Goal: Task Accomplishment & Management: Manage account settings

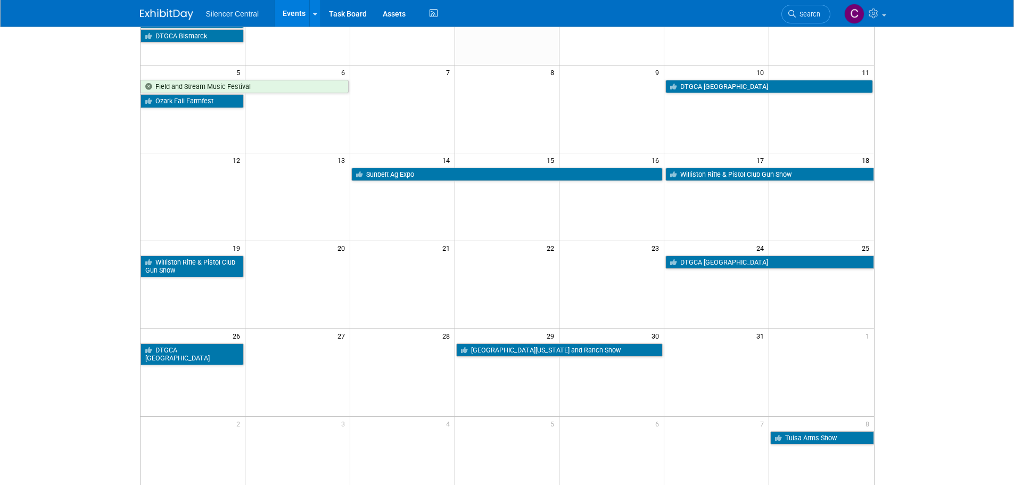
scroll to position [160, 0]
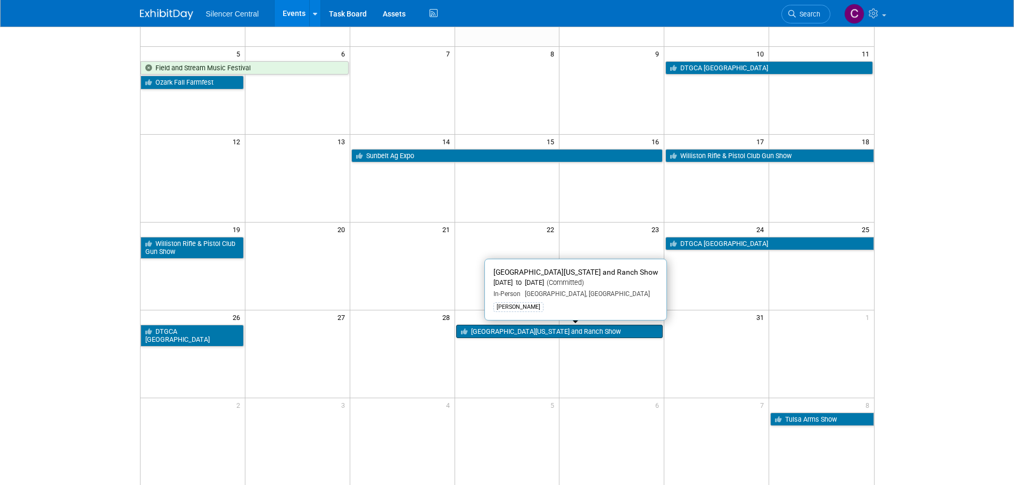
click at [512, 333] on link "[GEOGRAPHIC_DATA][US_STATE] and Ranch Show" at bounding box center [559, 332] width 207 height 14
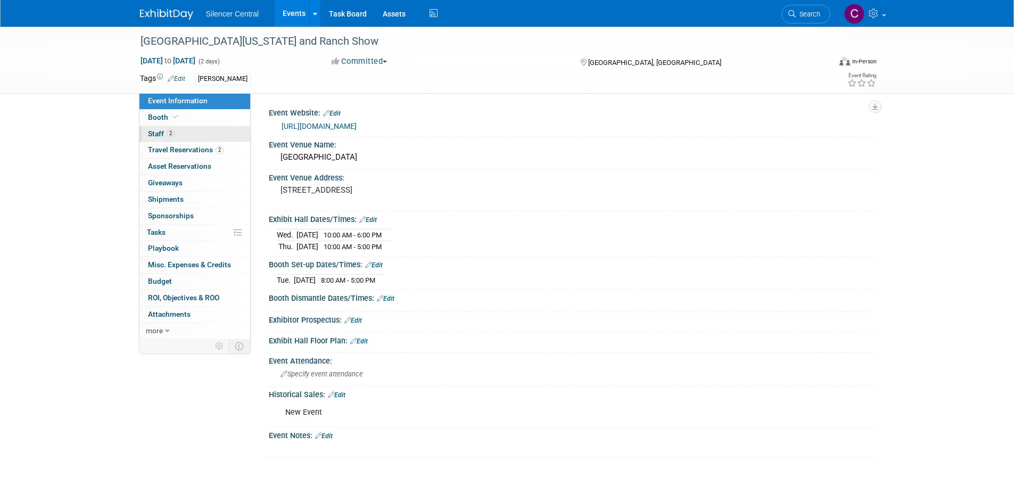
click at [184, 133] on link "2 Staff 2" at bounding box center [194, 134] width 111 height 16
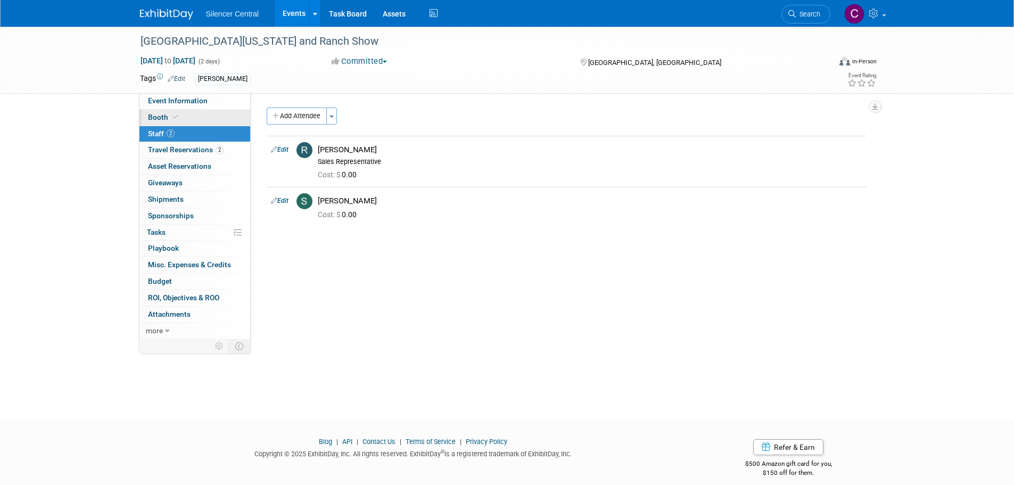
click at [192, 117] on link "Booth" at bounding box center [194, 118] width 111 height 16
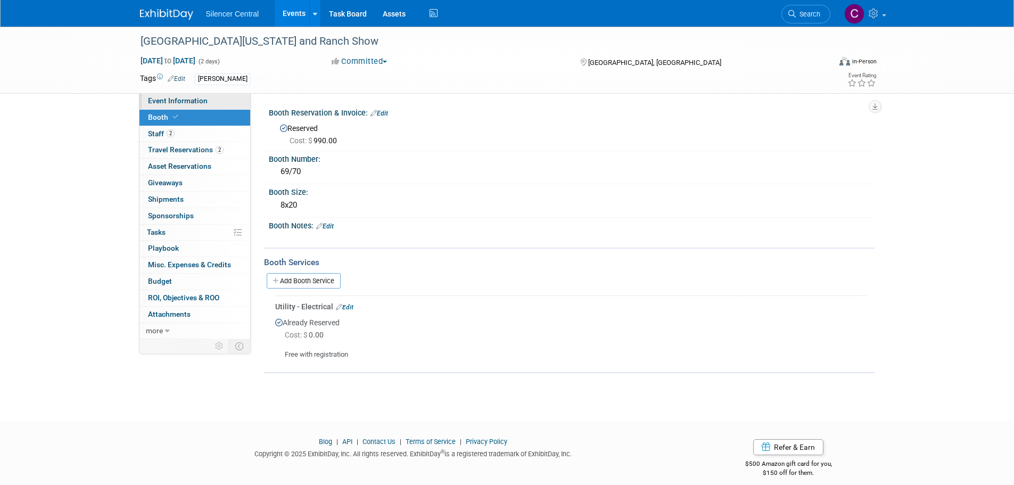
click at [199, 96] on span "Event Information" at bounding box center [178, 100] width 60 height 9
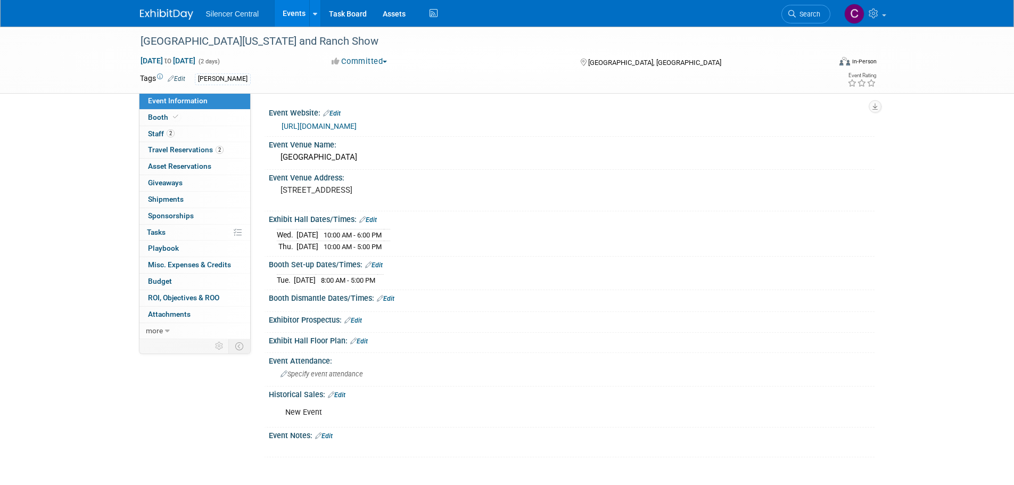
click at [173, 21] on div "Silencer Central Events Add Event Bulk Upload Events Shareable Event Boards Rec…" at bounding box center [507, 13] width 734 height 27
click at [173, 17] on img at bounding box center [166, 14] width 53 height 11
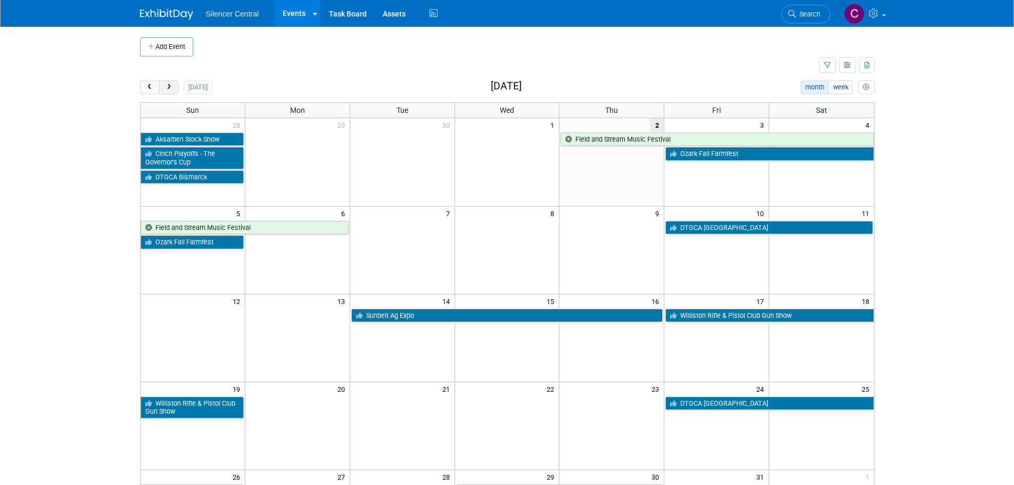
click at [172, 90] on span "next" at bounding box center [169, 87] width 8 height 7
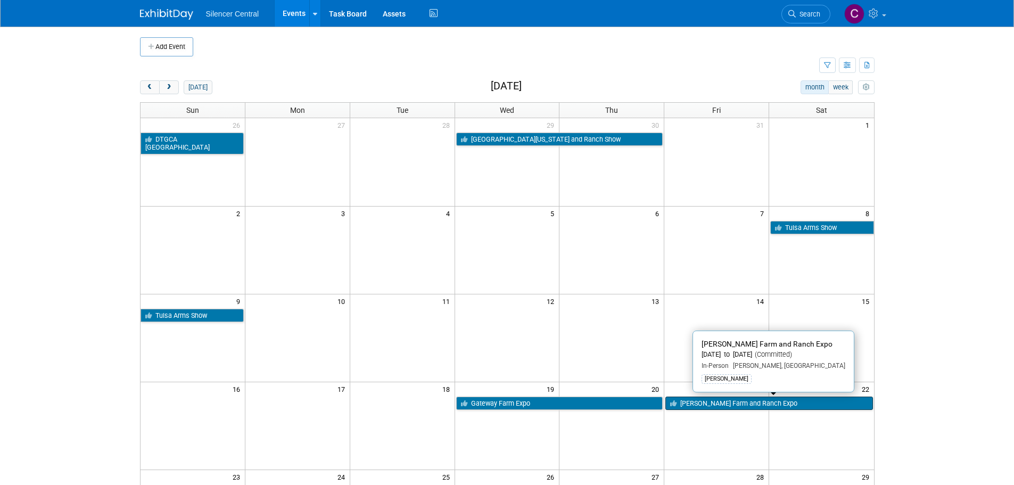
click at [722, 399] on link "[PERSON_NAME] Farm and Ranch Expo" at bounding box center [768, 403] width 207 height 14
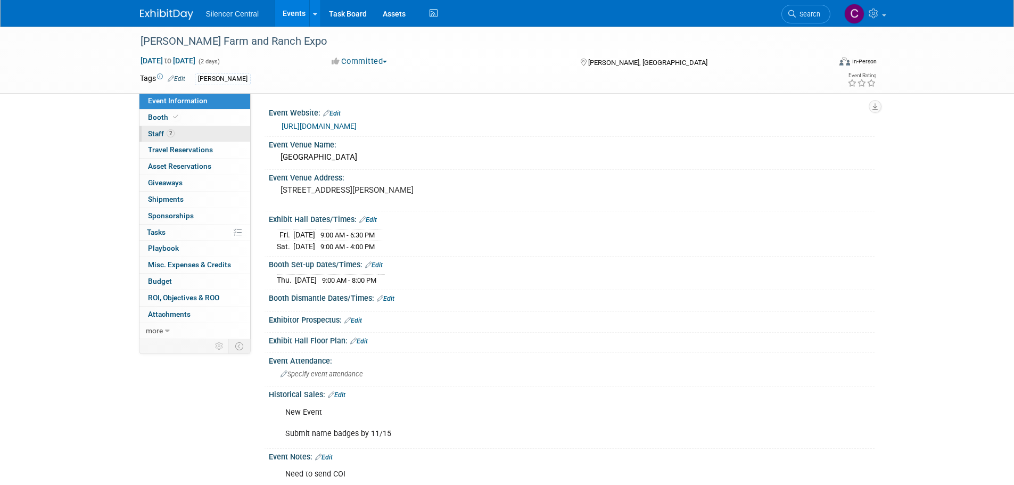
click at [189, 135] on link "2 Staff 2" at bounding box center [194, 134] width 111 height 16
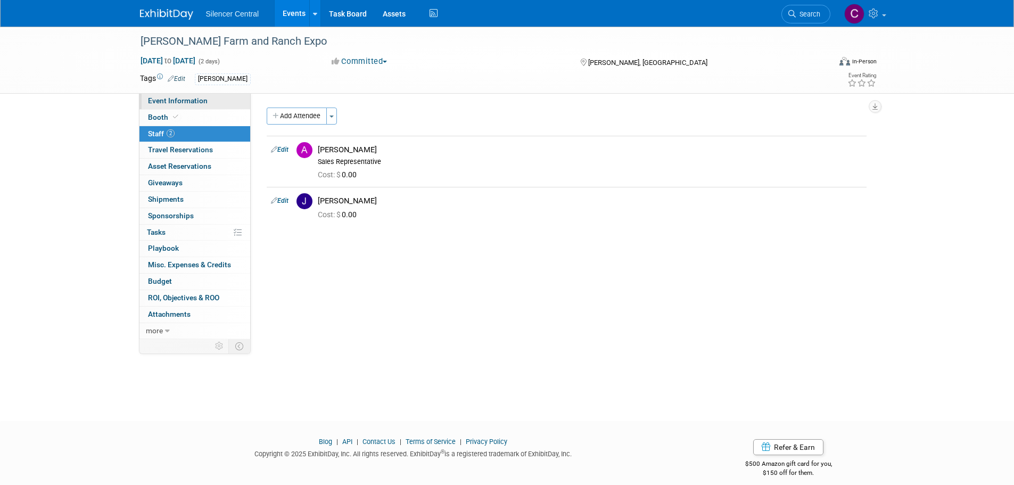
click at [171, 102] on span "Event Information" at bounding box center [178, 100] width 60 height 9
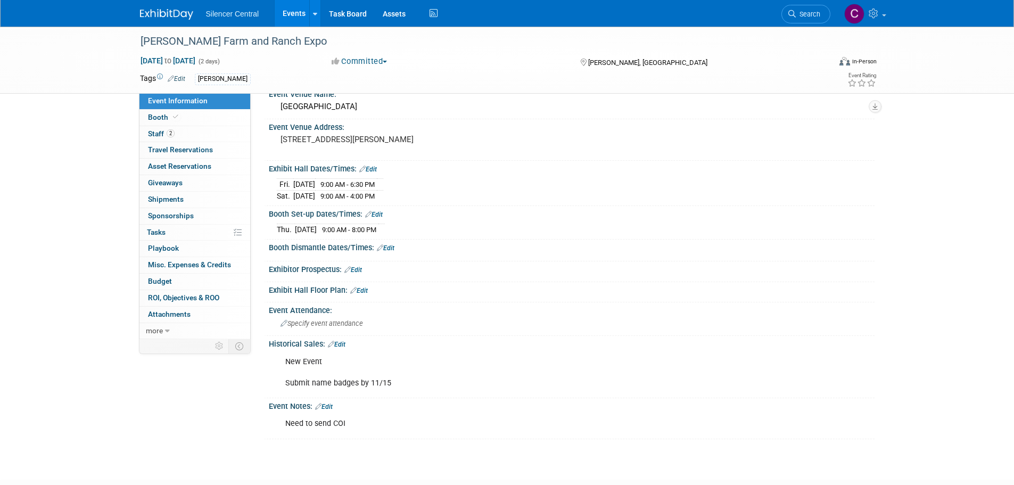
scroll to position [118, 0]
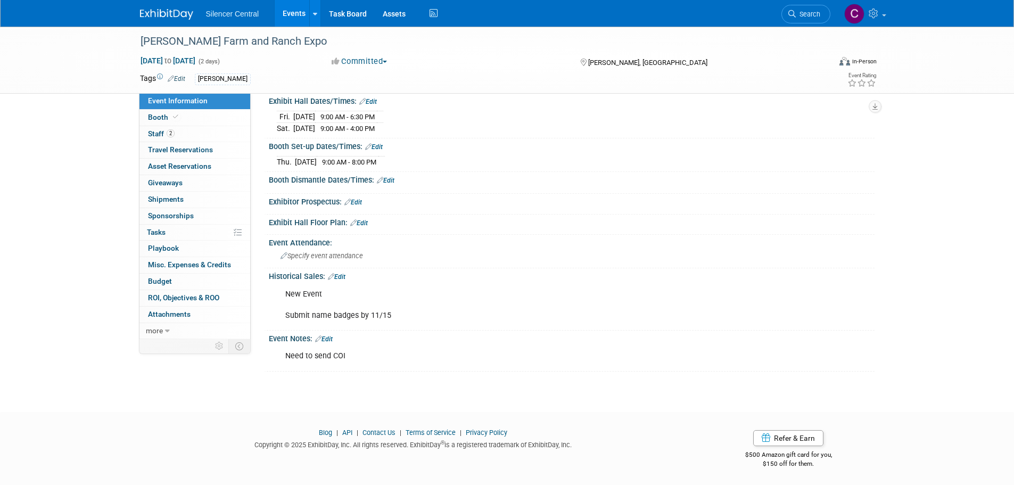
click at [345, 275] on link "Edit" at bounding box center [337, 276] width 18 height 7
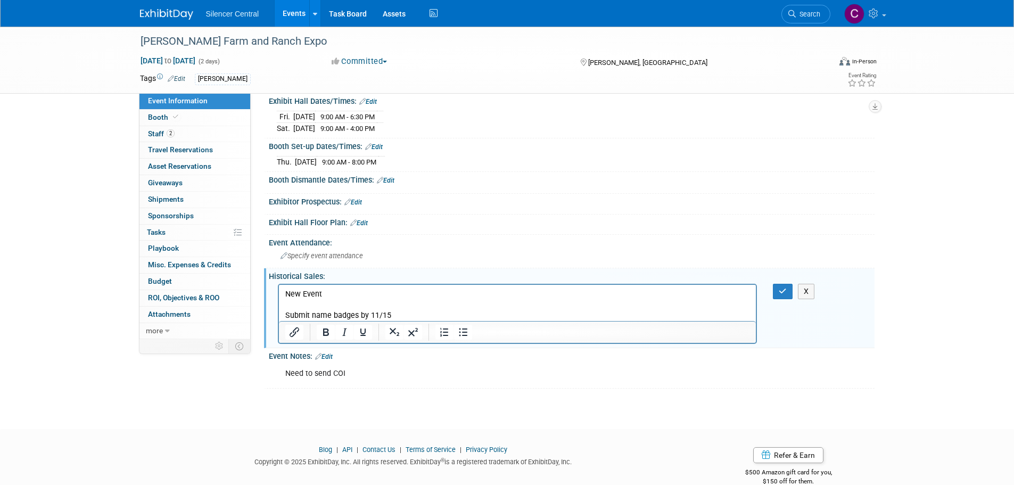
scroll to position [0, 0]
drag, startPoint x: 422, startPoint y: 316, endPoint x: 279, endPoint y: 317, distance: 142.6
click at [279, 317] on html "New Event Submit name badges by 11/15" at bounding box center [516, 302] width 477 height 36
click at [784, 292] on icon "button" at bounding box center [783, 290] width 8 height 7
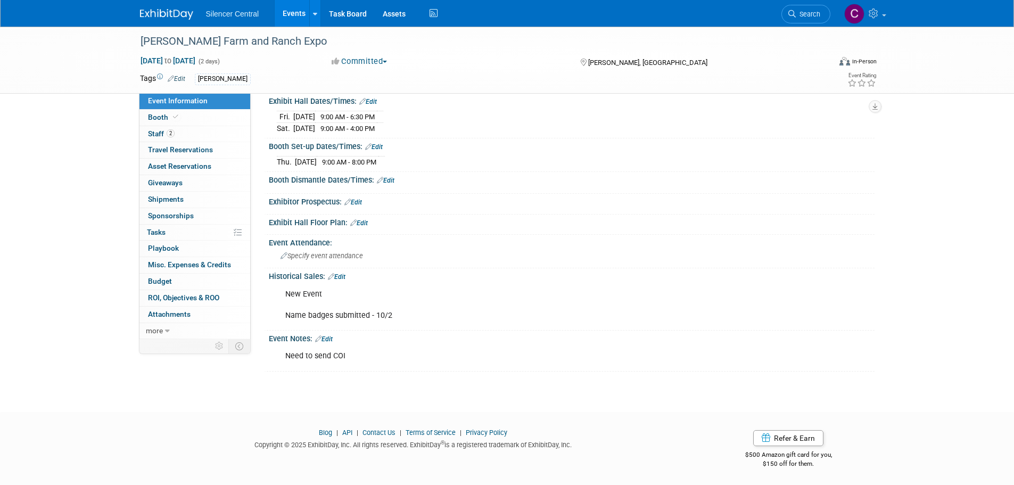
click at [169, 12] on img at bounding box center [166, 14] width 53 height 11
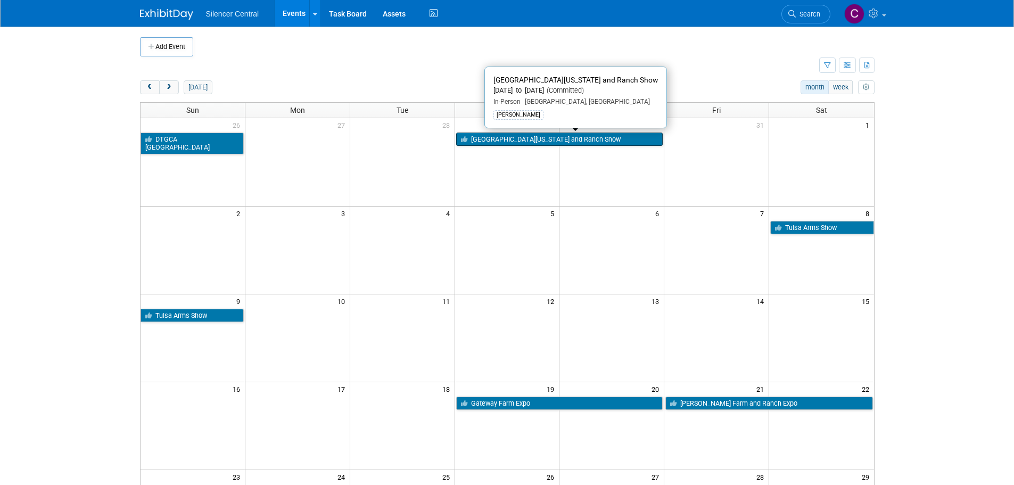
click at [566, 139] on link "[GEOGRAPHIC_DATA][US_STATE] and Ranch Show" at bounding box center [559, 140] width 207 height 14
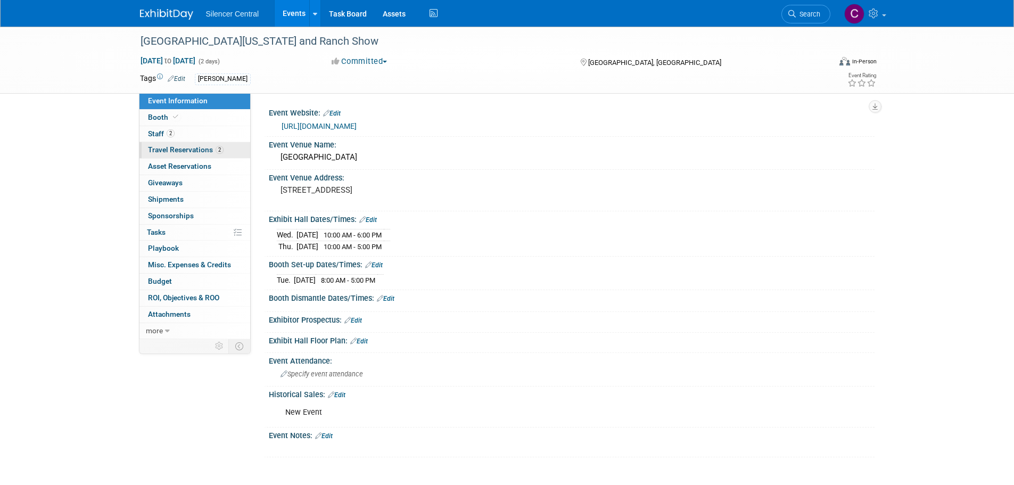
click at [180, 153] on span "Travel Reservations 2" at bounding box center [186, 149] width 76 height 9
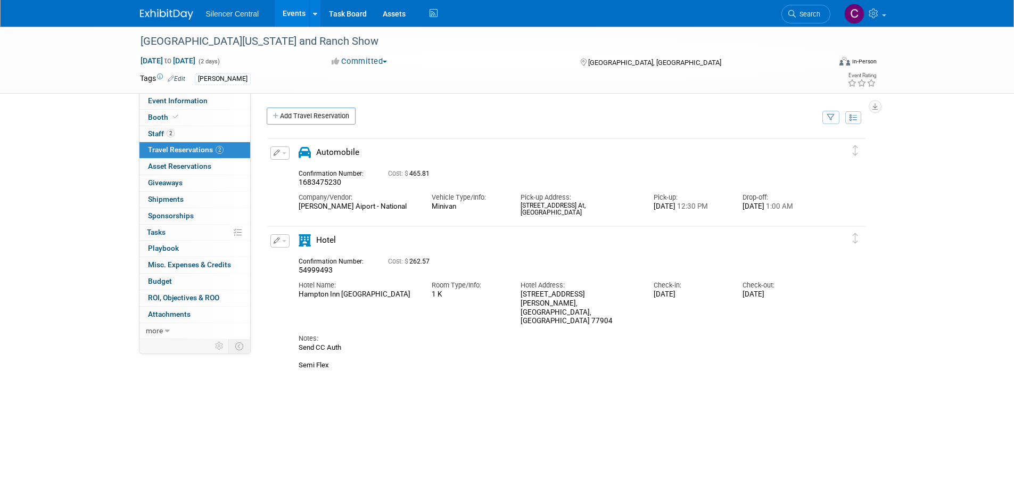
click at [164, 14] on img at bounding box center [166, 14] width 53 height 11
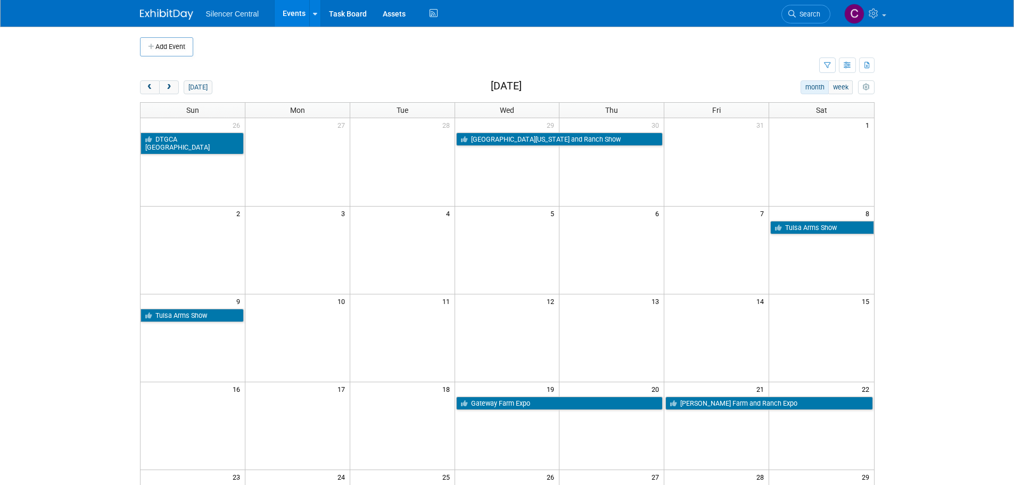
scroll to position [53, 0]
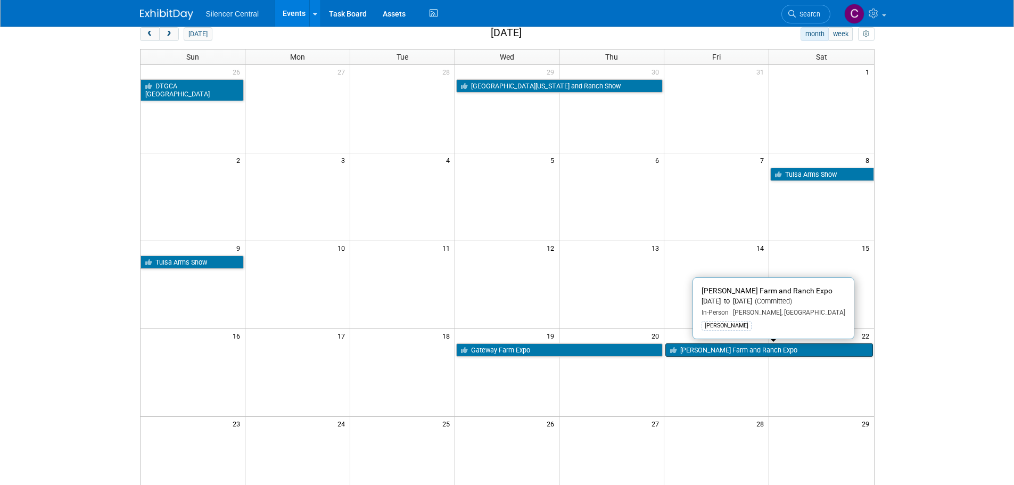
click at [707, 350] on link "[PERSON_NAME] Farm and Ranch Expo" at bounding box center [768, 350] width 207 height 14
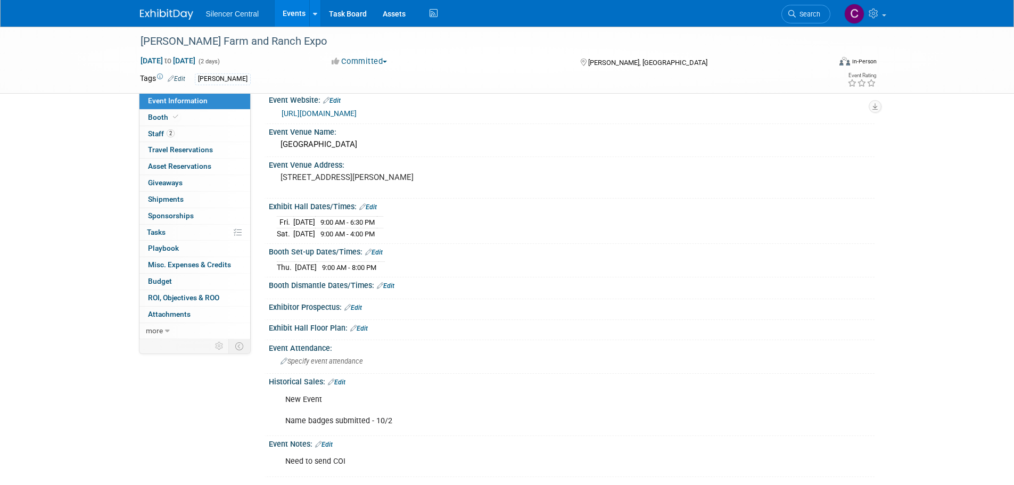
scroll to position [12, 0]
